Goal: Task Accomplishment & Management: Use online tool/utility

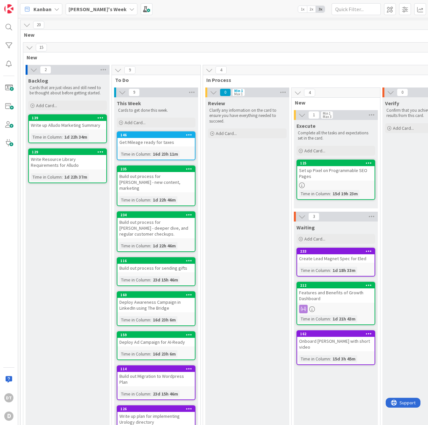
click at [129, 11] on icon at bounding box center [131, 9] width 5 height 5
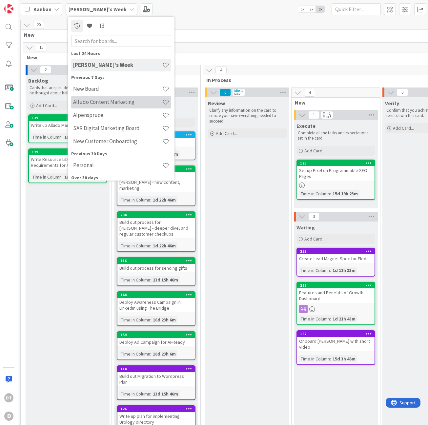
click at [113, 101] on h4 "Alludo Content Marketing" at bounding box center [117, 102] width 89 height 7
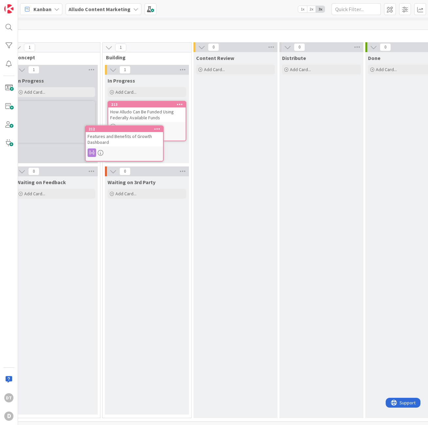
scroll to position [0, 158]
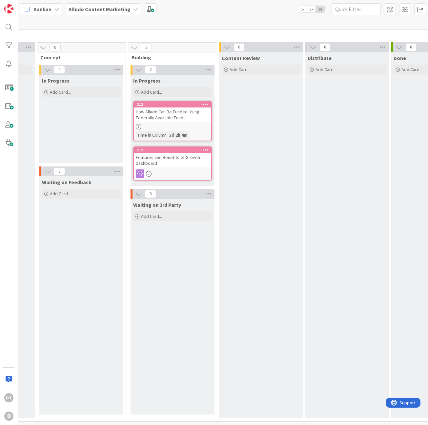
click at [127, 9] on b "Alludo Content Marketing" at bounding box center [99, 9] width 62 height 7
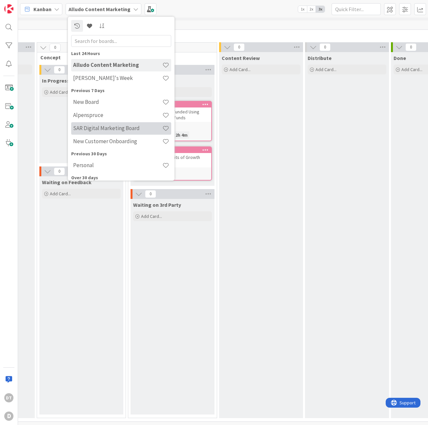
click at [88, 128] on h4 "SAR Digital Marketing Board" at bounding box center [117, 128] width 89 height 7
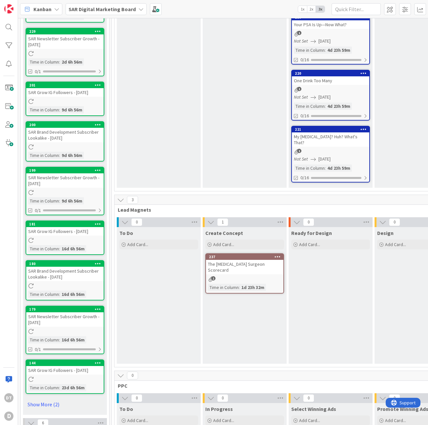
scroll to position [182, 0]
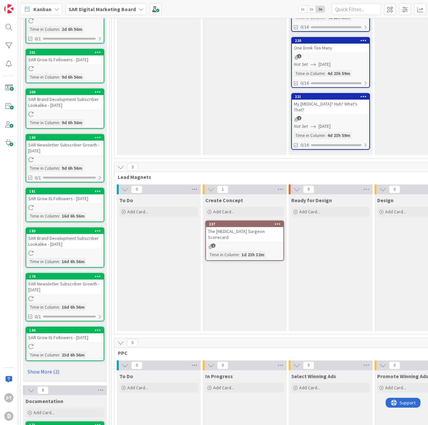
click at [275, 222] on icon at bounding box center [277, 224] width 6 height 5
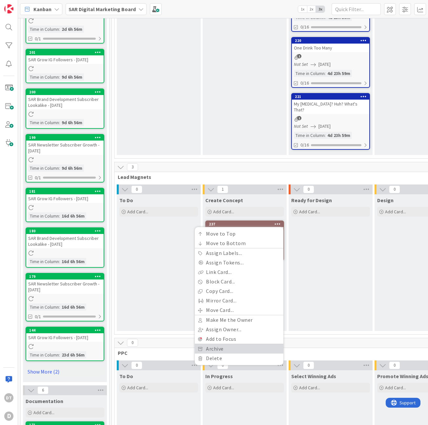
click at [210, 344] on link "Archive" at bounding box center [239, 349] width 88 height 10
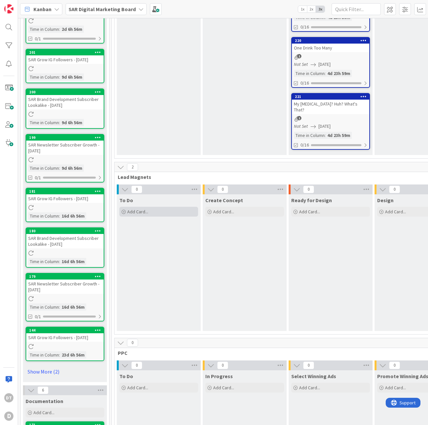
click at [132, 209] on span "Add Card..." at bounding box center [137, 212] width 21 height 6
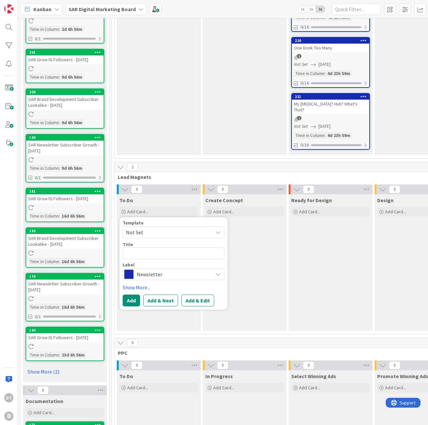
click at [150, 228] on span "Not Set" at bounding box center [167, 232] width 82 height 9
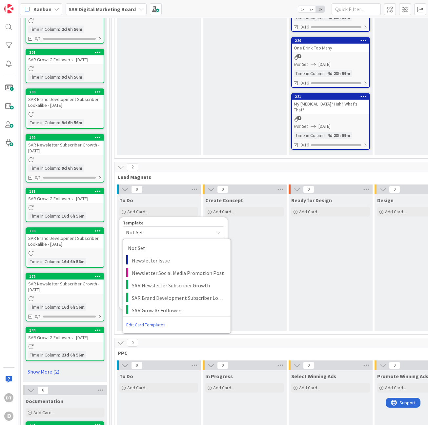
click at [150, 228] on span "Not Set" at bounding box center [167, 232] width 82 height 9
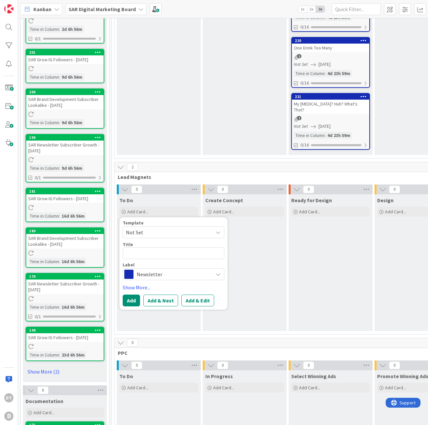
click at [157, 270] on span "Newsletter" at bounding box center [173, 274] width 73 height 9
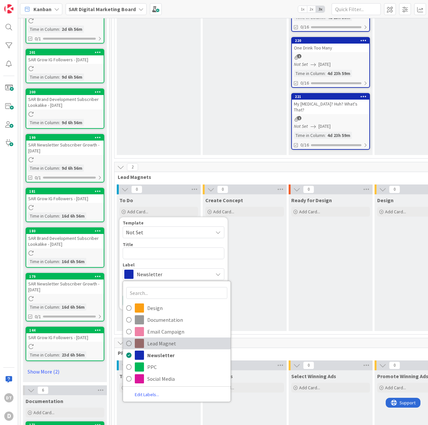
click at [157, 339] on span "Lead Magnet" at bounding box center [187, 344] width 80 height 10
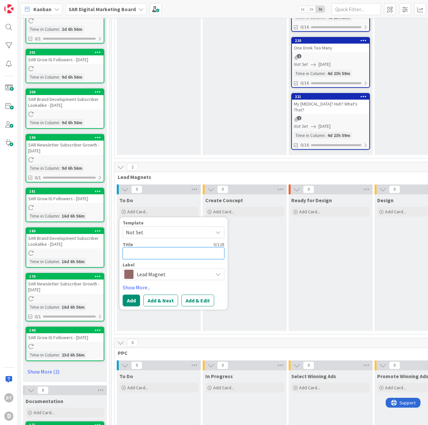
click at [139, 249] on textarea at bounding box center [174, 253] width 102 height 12
type textarea "x"
type textarea "U"
type textarea "x"
type textarea "Un"
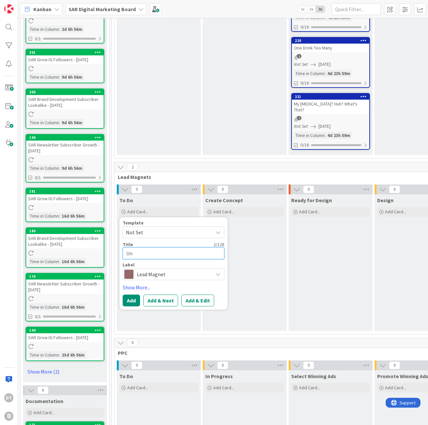
type textarea "x"
type textarea "Und"
type textarea "x"
type textarea "Unde"
type textarea "x"
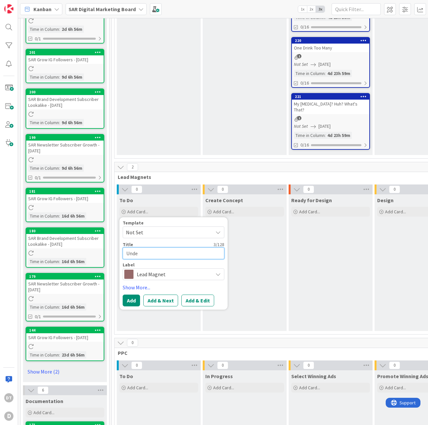
type textarea "Under"
type textarea "x"
type textarea "Underst"
type textarea "x"
type textarea "Understan"
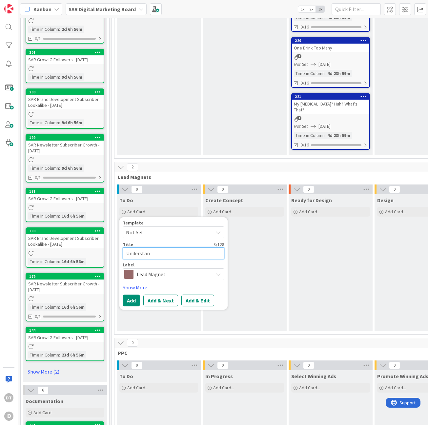
type textarea "x"
type textarea "Understand"
type textarea "x"
type textarea "Understanding"
type textarea "x"
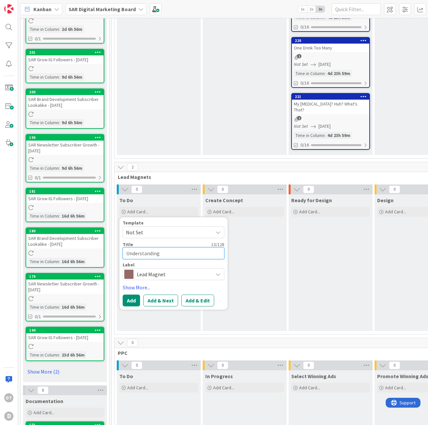
type textarea "Understanding"
type textarea "x"
type textarea "Understanding Y"
type textarea "x"
type textarea "Understanding Yo"
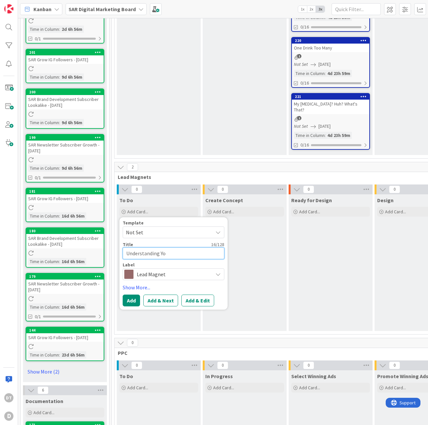
type textarea "x"
type textarea "Understanding You"
type textarea "x"
type textarea "Understanding Your"
type textarea "x"
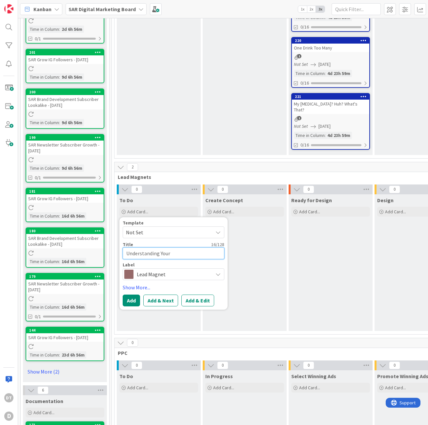
type textarea "Understanding Your"
type textarea "x"
type textarea "Understanding Your D"
type textarea "x"
type textarea "Understanding Your"
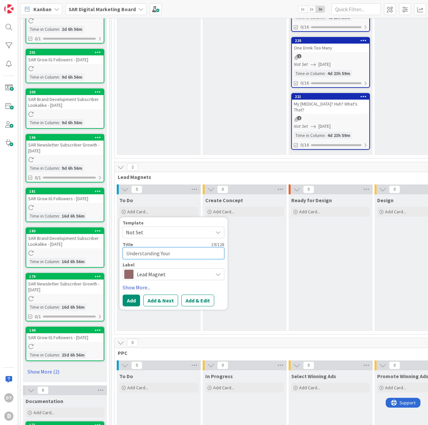
type textarea "x"
type textarea "Understanding Your E"
type textarea "x"
type textarea "Understanding Your ED"
type textarea "x"
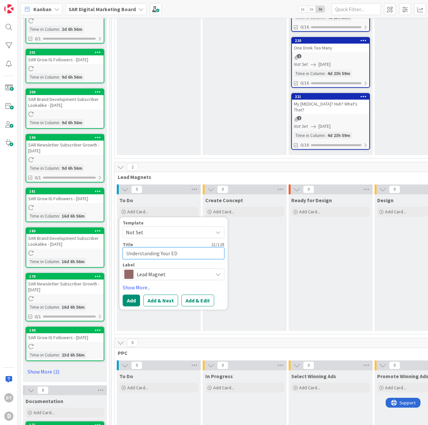
type textarea "Understanding Your ED"
type textarea "x"
type textarea "Understanding Your ED T"
type textarea "x"
type textarea "Understanding Your ED Tr"
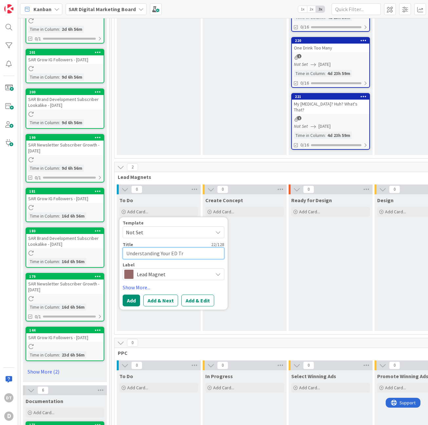
type textarea "x"
type textarea "Understanding Your ED Tre"
type textarea "x"
type textarea "Understanding Your ED Trea"
type textarea "x"
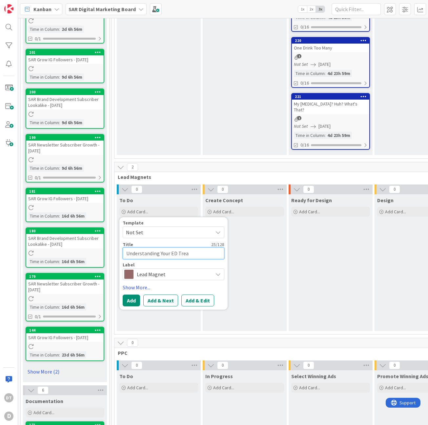
type textarea "Understanding Your ED Treat"
type textarea "x"
type textarea "Understanding Your ED Treatm"
type textarea "x"
type textarea "Understanding Your ED Treatment"
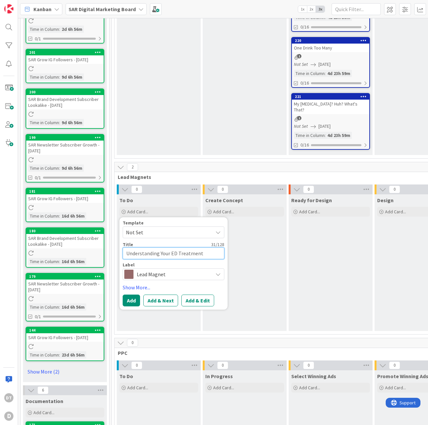
type textarea "x"
type textarea "Understanding Your ED Treatment"
type textarea "x"
type textarea "Understanding Your ED Treatment Jour"
type textarea "x"
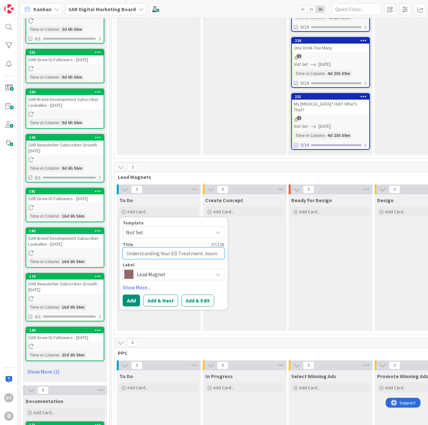
type textarea "Understanding Your ED Treatment Journy"
type textarea "x"
type textarea "Understanding Your ED Treatment Journ"
type textarea "x"
type textarea "Understanding Your ED Treatment Jour"
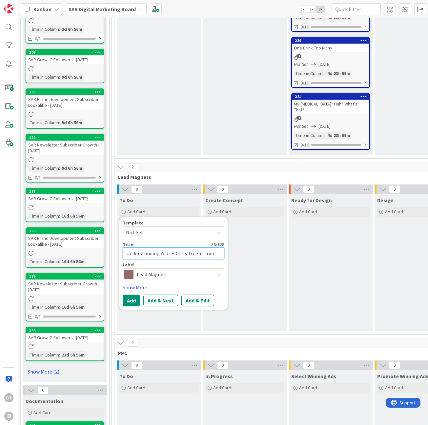
type textarea "x"
type textarea "Understanding Your ED Treatment Journe"
type textarea "x"
type textarea "Understanding Your ED Treatment Journey"
type textarea "x"
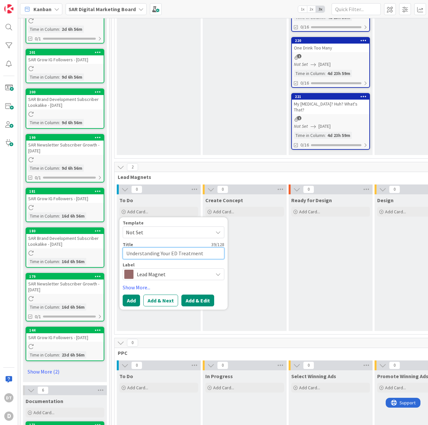
type textarea "Understanding Your ED Treatment Journey"
click at [197, 295] on button "Add & Edit" at bounding box center [197, 301] width 33 height 12
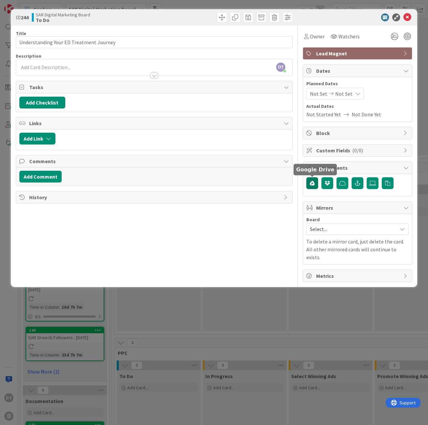
click at [314, 181] on icon "button" at bounding box center [311, 183] width 5 height 5
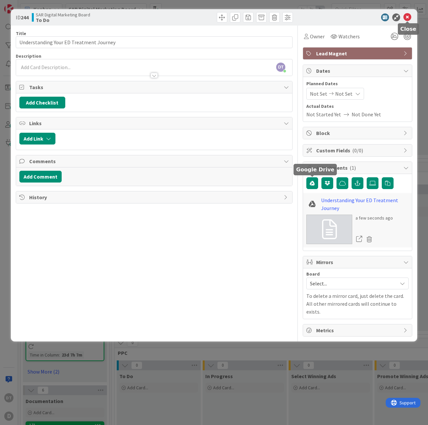
click at [408, 16] on icon at bounding box center [407, 17] width 8 height 8
